Goal: Navigation & Orientation: Find specific page/section

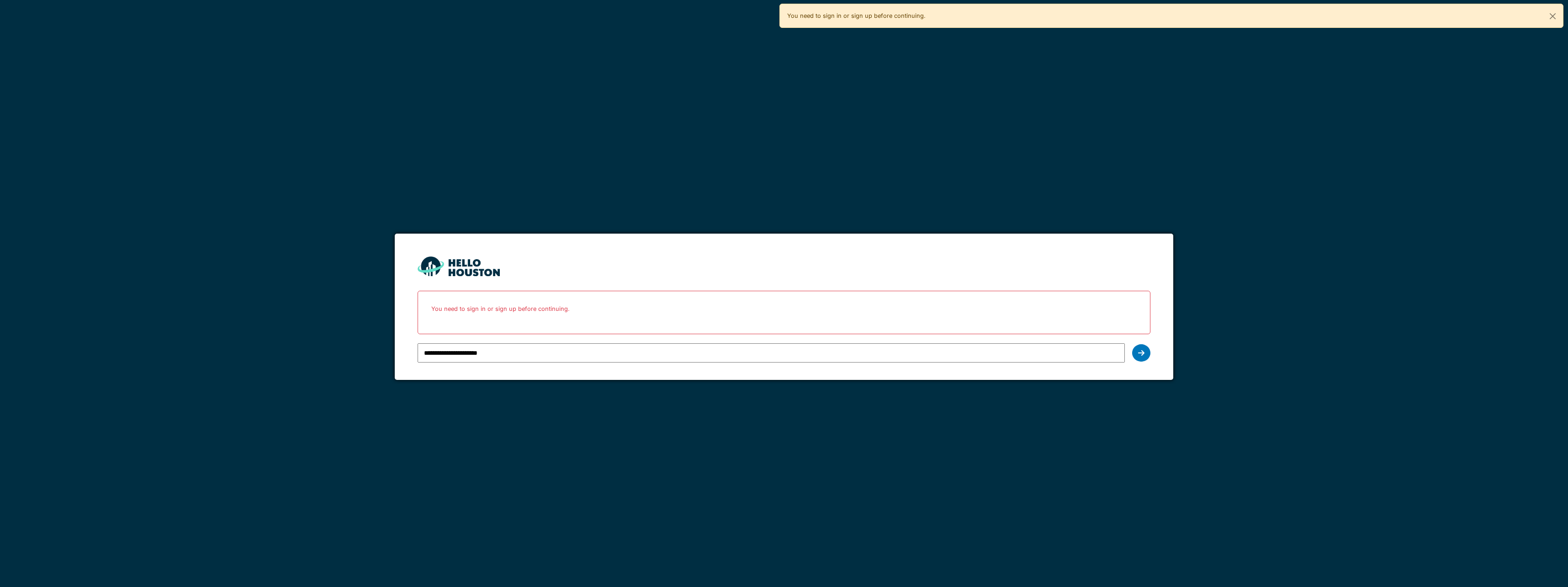
click at [755, 351] on input "**********" at bounding box center [771, 352] width 707 height 19
click at [1142, 352] on icon at bounding box center [1141, 353] width 6 height 8
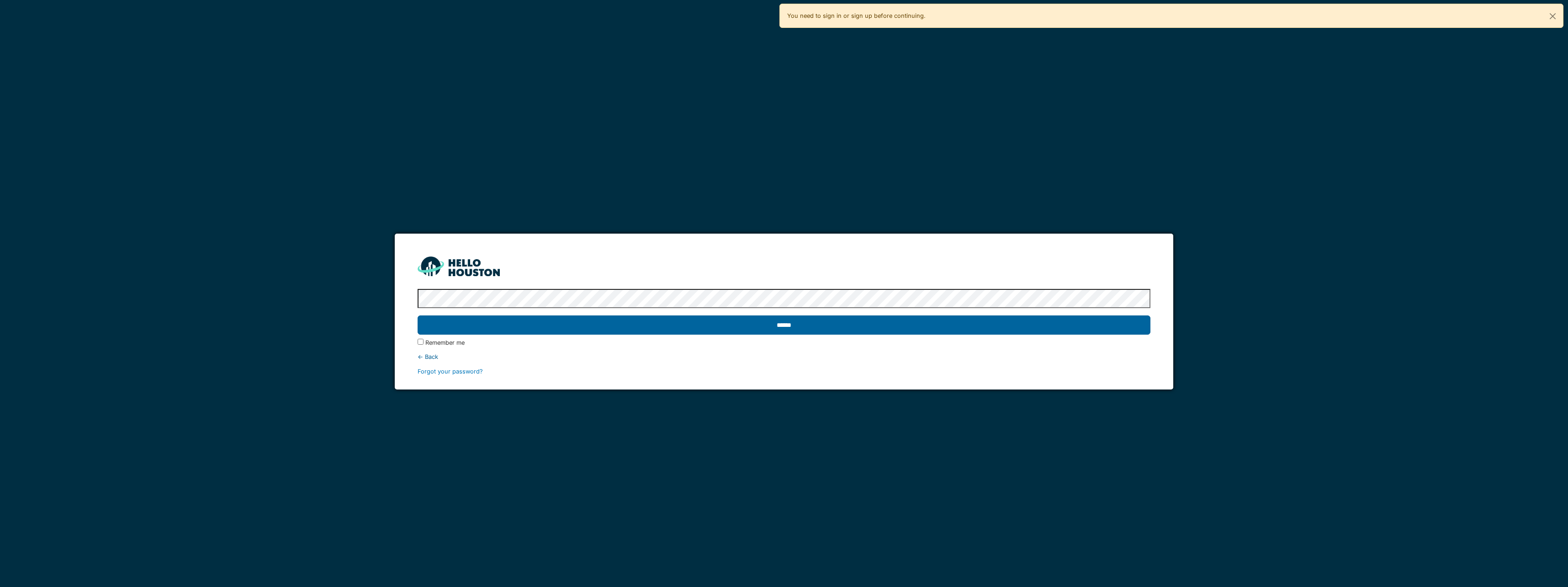
click at [810, 331] on input "******" at bounding box center [784, 324] width 733 height 19
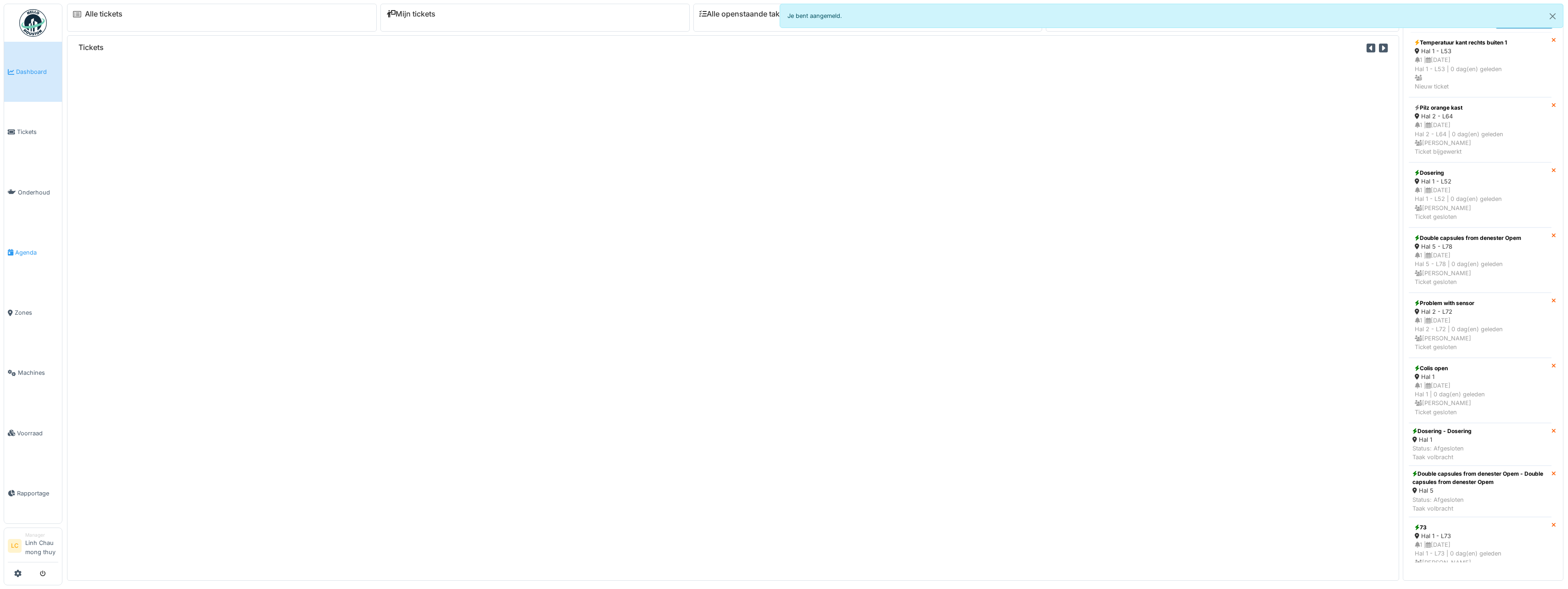
click at [22, 243] on link "Agenda" at bounding box center [33, 252] width 58 height 60
